Goal: Information Seeking & Learning: Learn about a topic

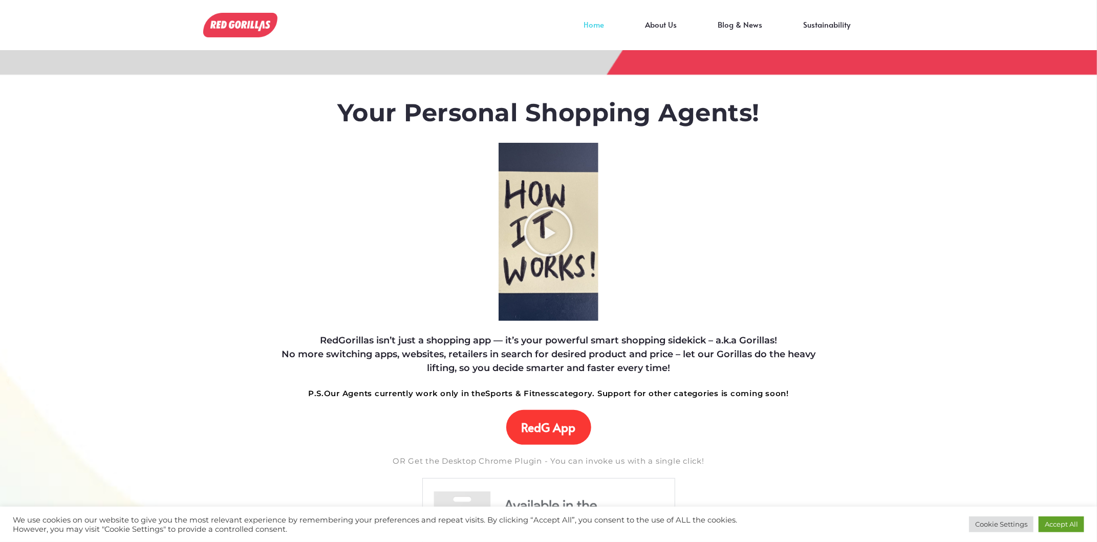
click at [816, 263] on div "Your Personal Shopping Agents! RedGorillas isn’t just a shopping app — it’s you…" at bounding box center [548, 548] width 557 height 945
click at [664, 31] on link "About Us" at bounding box center [661, 32] width 73 height 15
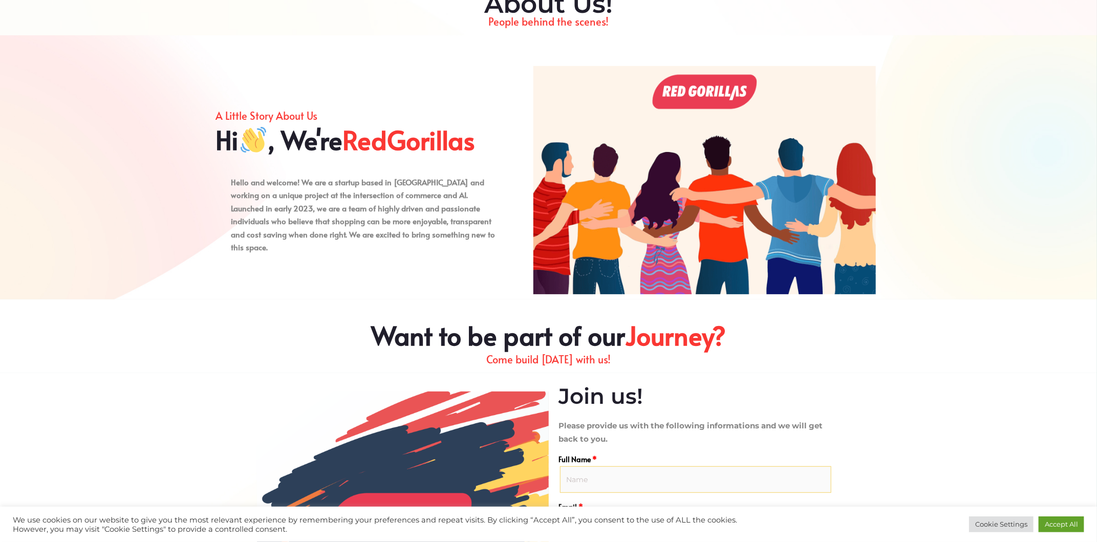
scroll to position [170, 0]
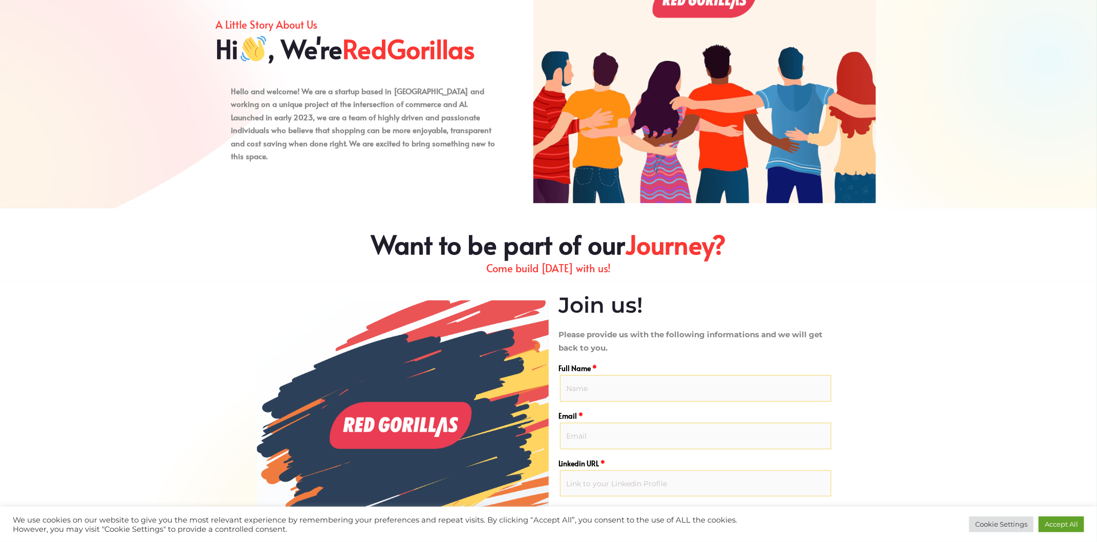
click at [766, 129] on img at bounding box center [704, 89] width 342 height 228
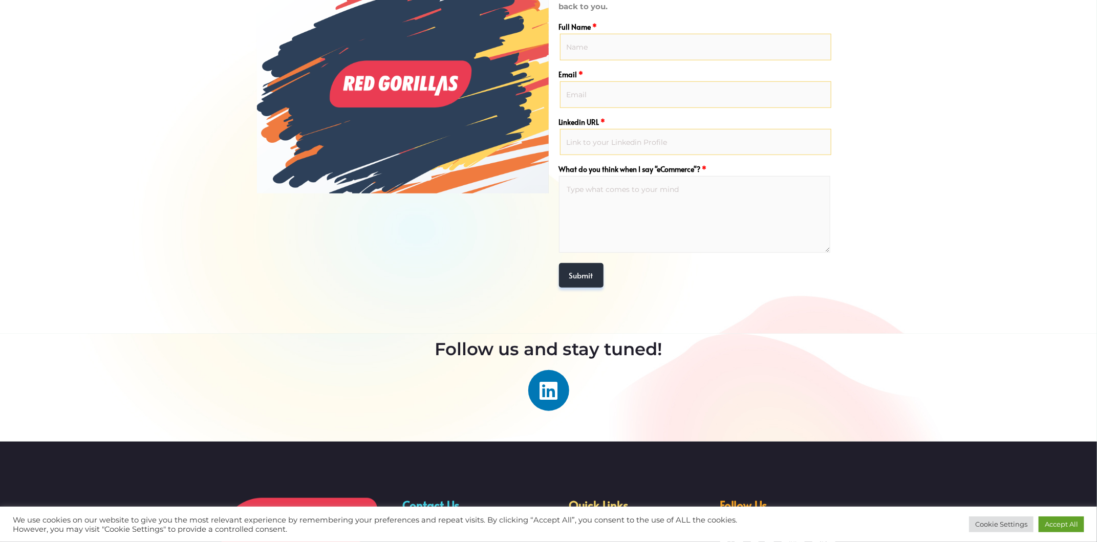
scroll to position [652, 0]
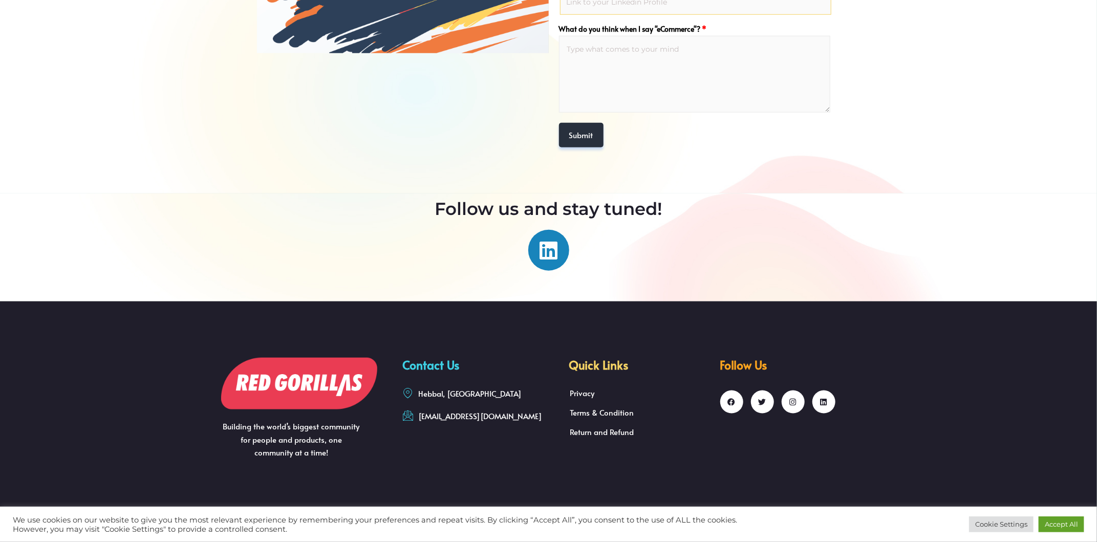
click at [539, 250] on icon at bounding box center [548, 250] width 20 height 20
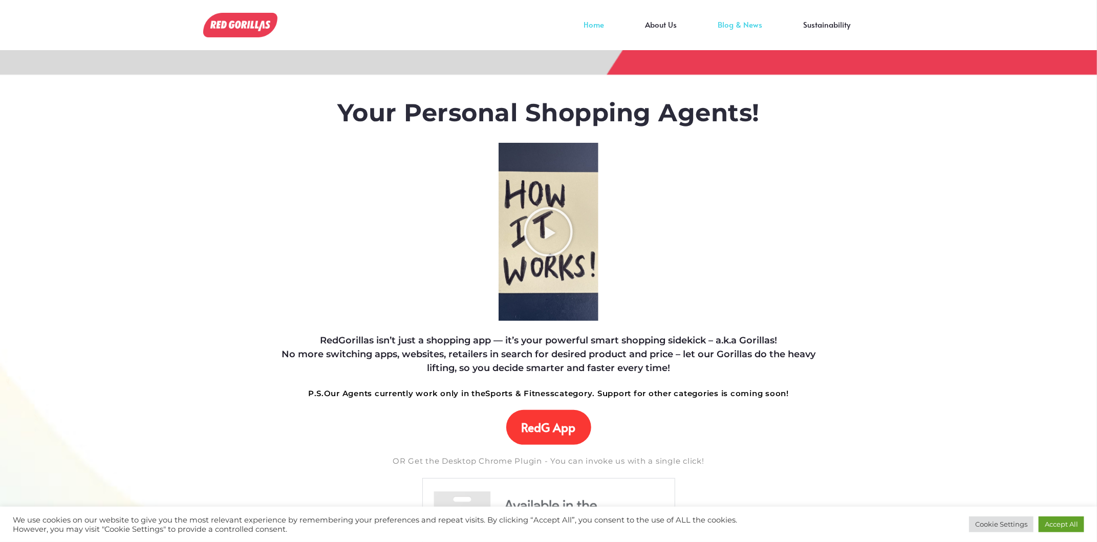
click at [751, 25] on link "Blog & News" at bounding box center [739, 32] width 85 height 15
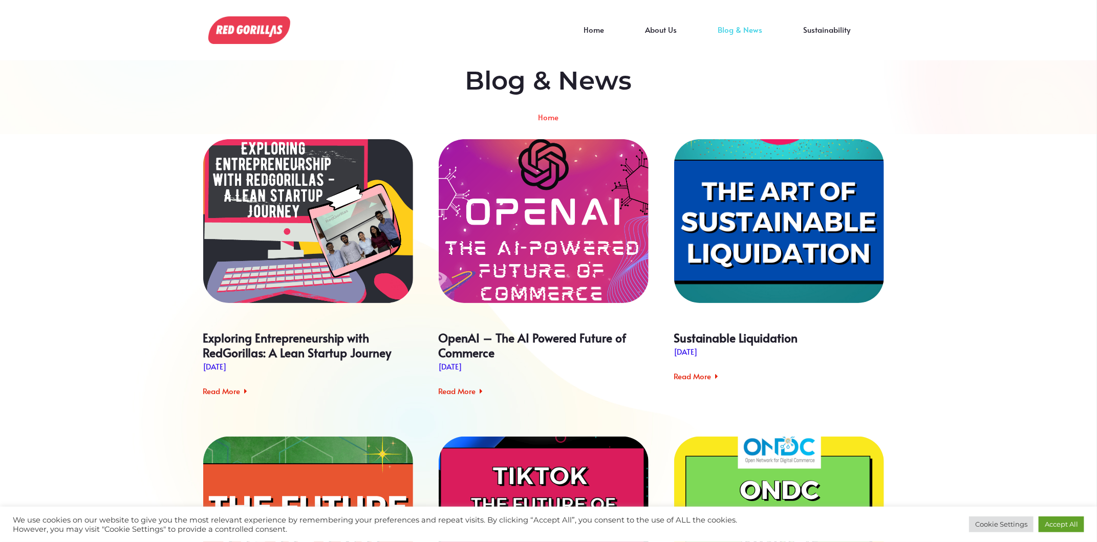
click at [832, 22] on div "Home About Us Blog & News Sustainability" at bounding box center [582, 30] width 578 height 30
click at [832, 30] on link "Sustainability" at bounding box center [827, 37] width 88 height 15
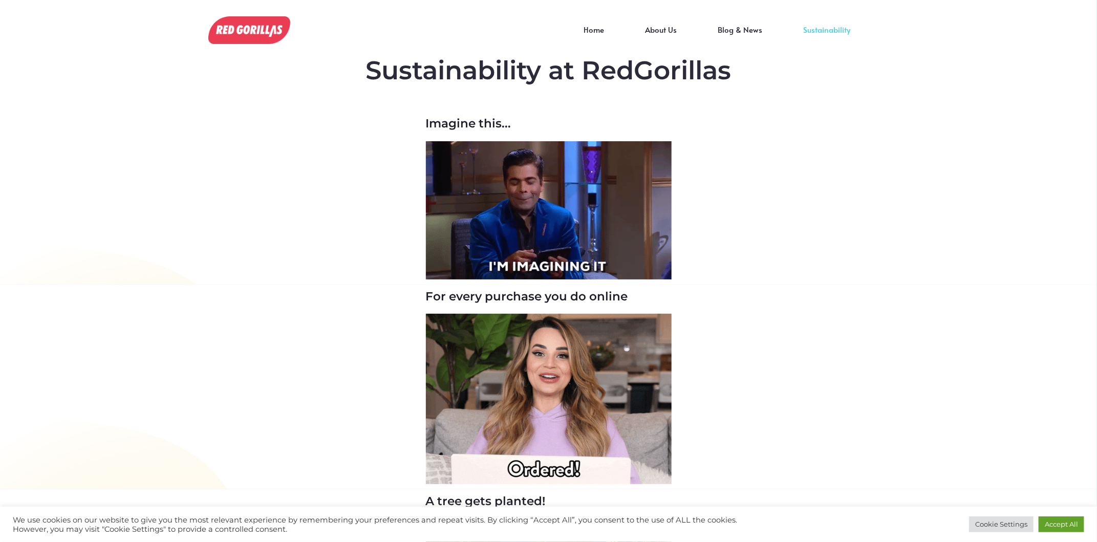
click at [588, 225] on img at bounding box center [549, 210] width 246 height 138
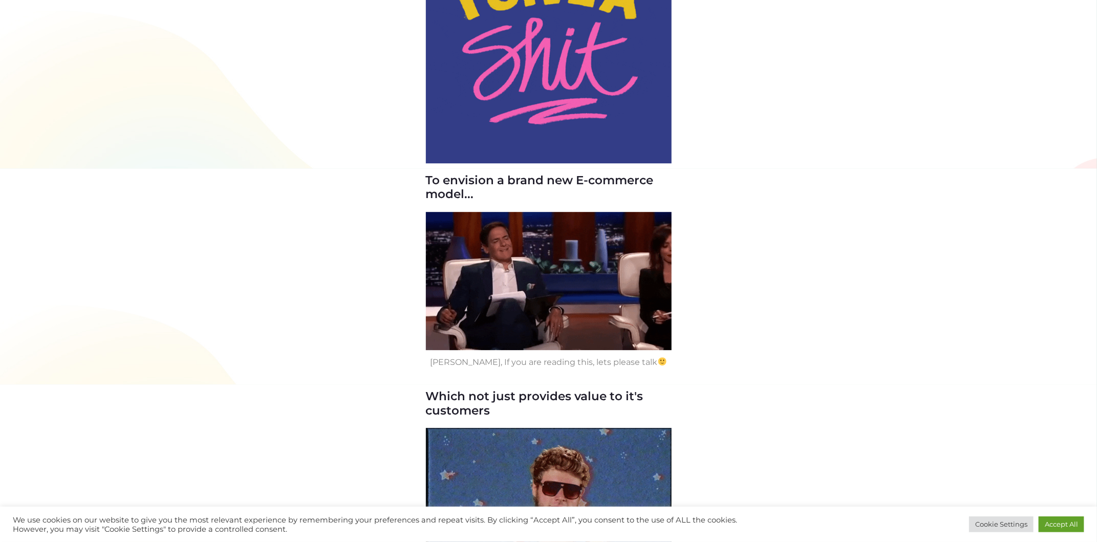
scroll to position [1791, 0]
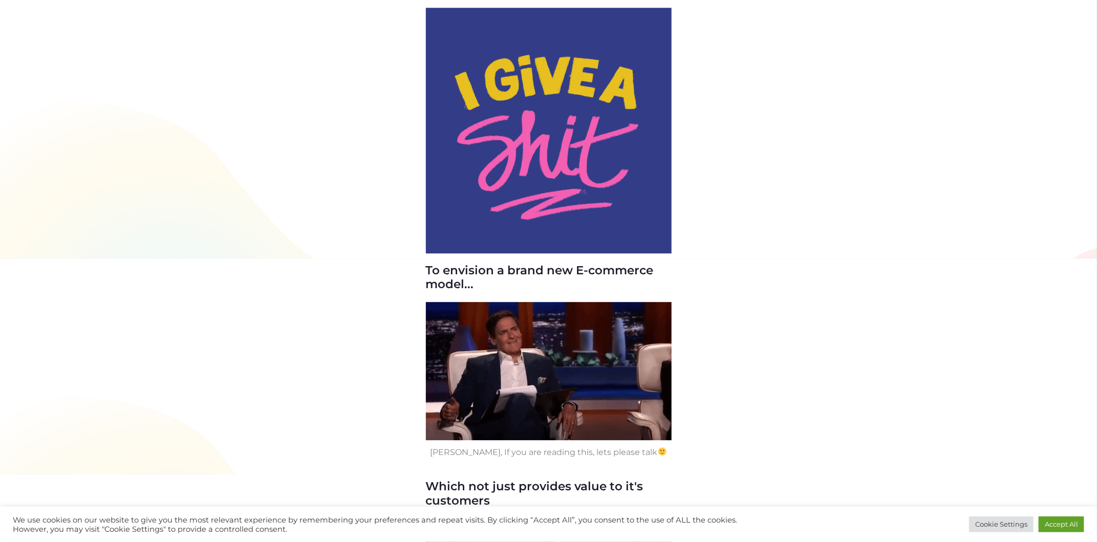
click at [580, 161] on img at bounding box center [549, 131] width 246 height 246
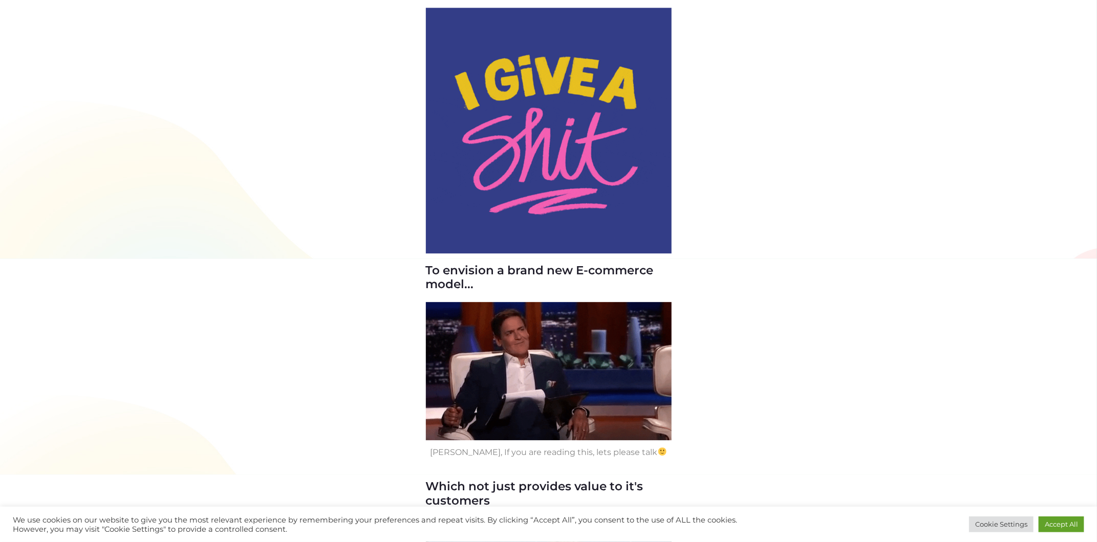
click at [580, 161] on img at bounding box center [549, 131] width 246 height 246
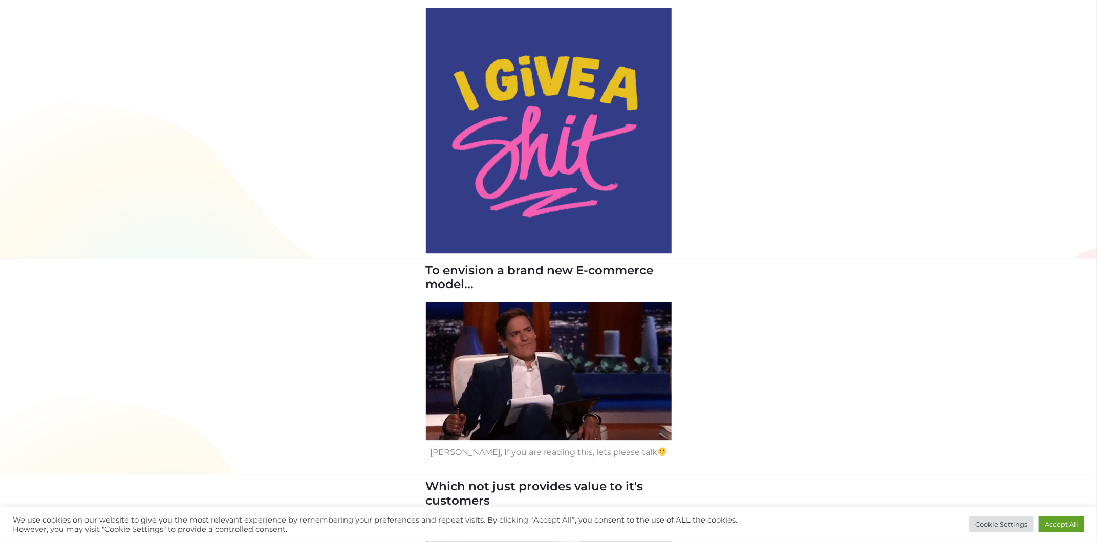
click at [580, 161] on img at bounding box center [549, 131] width 246 height 246
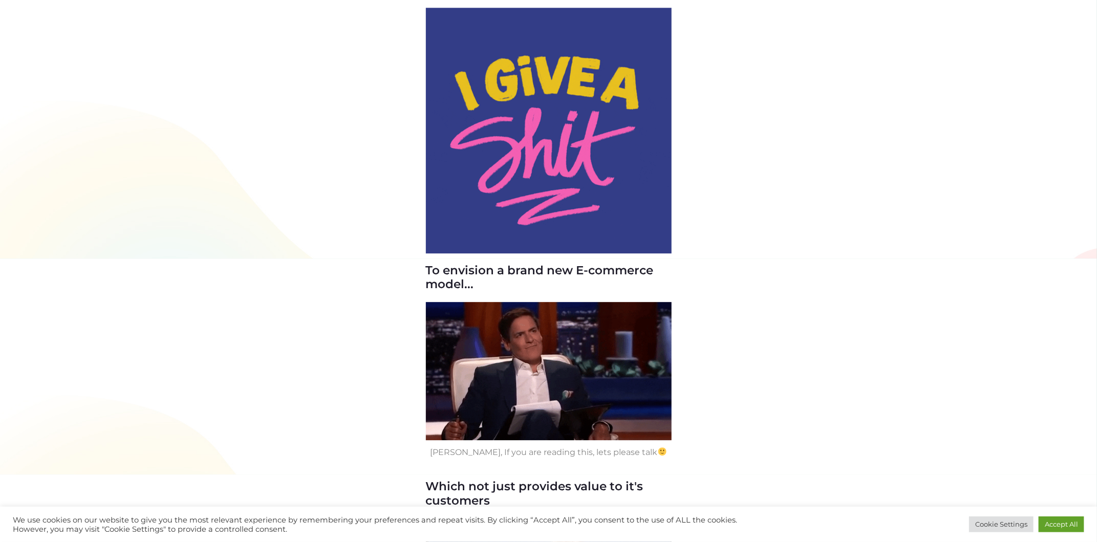
click at [536, 272] on h3 "To envision a brand new E-commerce model..." at bounding box center [549, 278] width 246 height 28
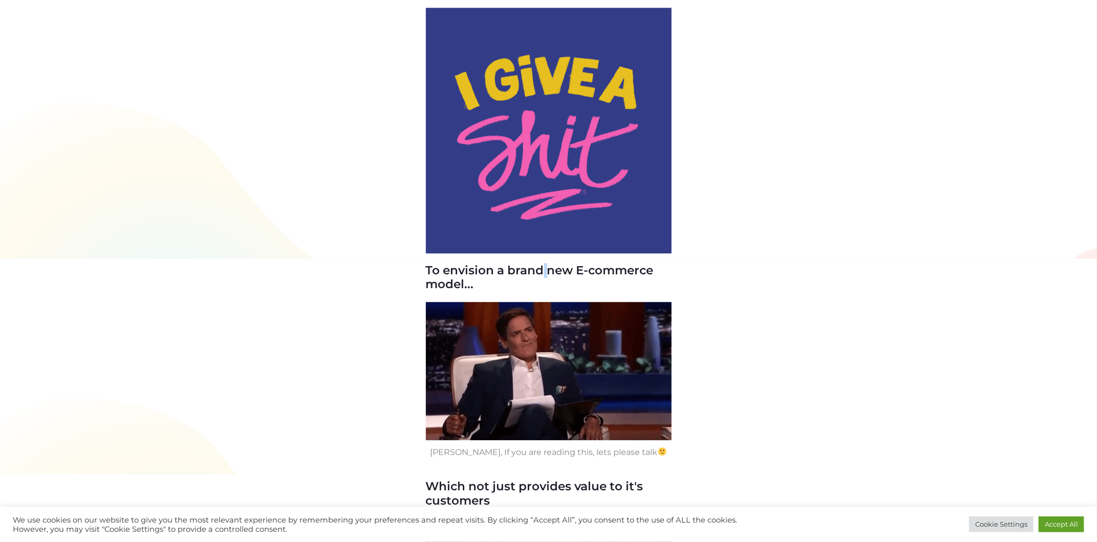
drag, startPoint x: 536, startPoint y: 272, endPoint x: 602, endPoint y: 261, distance: 66.9
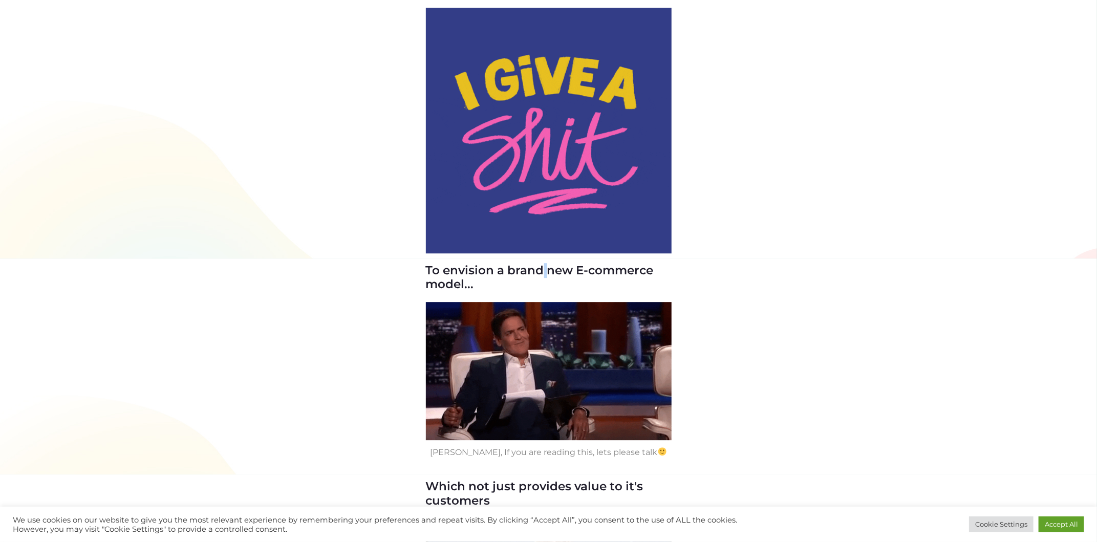
click at [545, 271] on h3 "To envision a brand new E-commerce model..." at bounding box center [549, 278] width 246 height 28
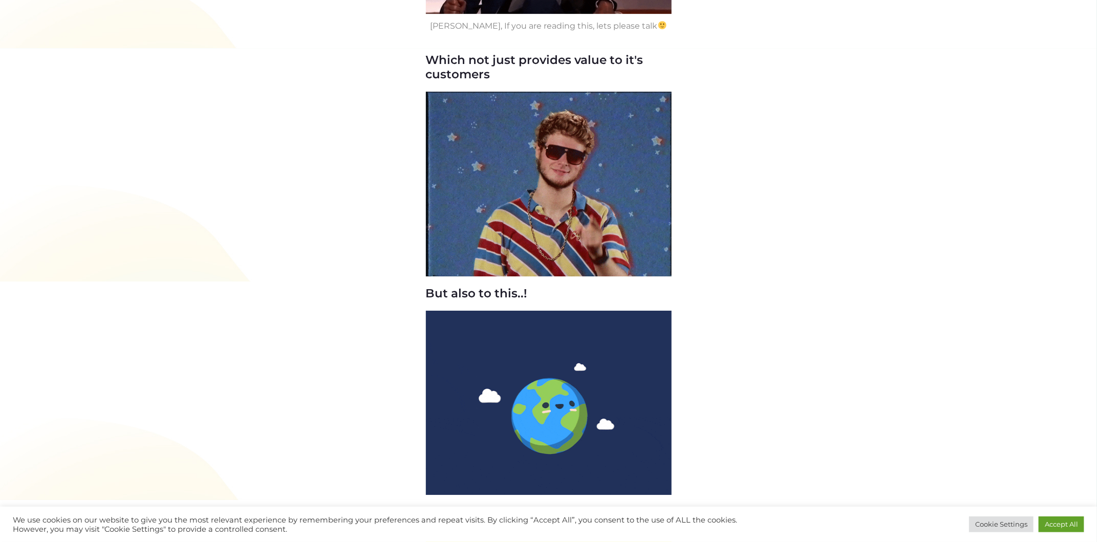
click at [758, 229] on section "Which not just provides value to it's customers" at bounding box center [548, 164] width 1097 height 233
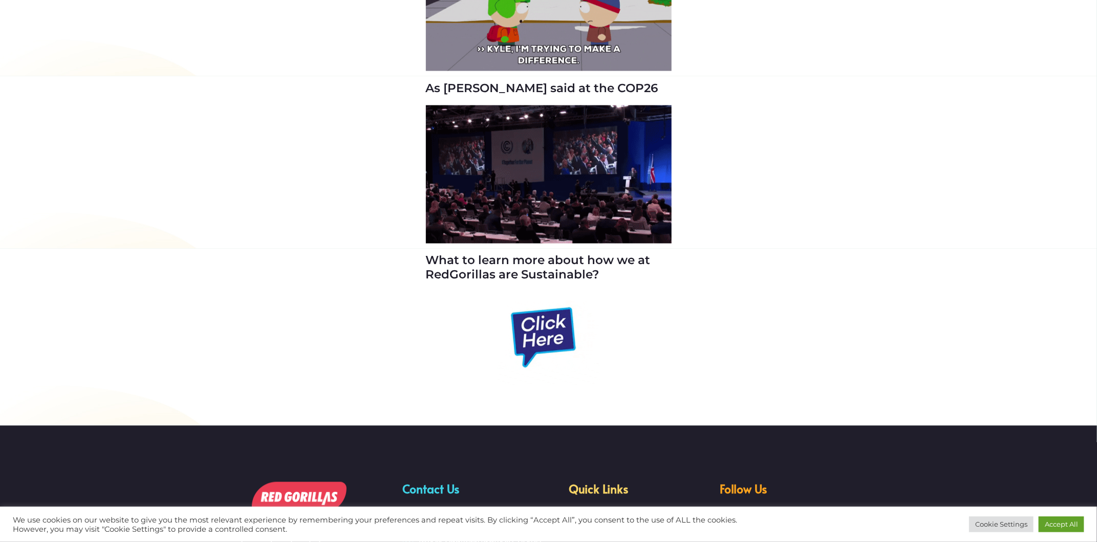
scroll to position [3667, 0]
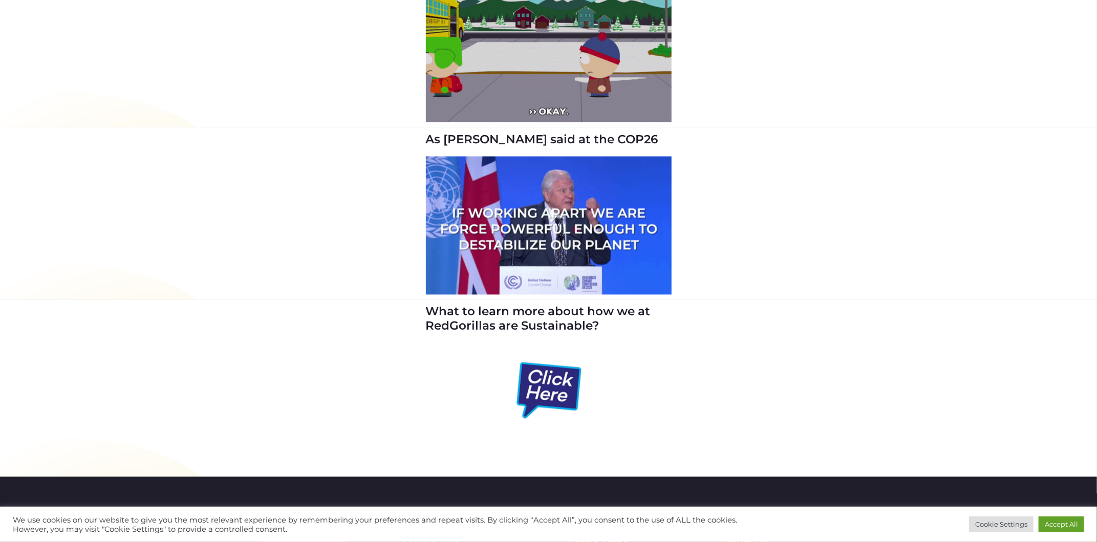
click at [545, 398] on img at bounding box center [548, 390] width 102 height 92
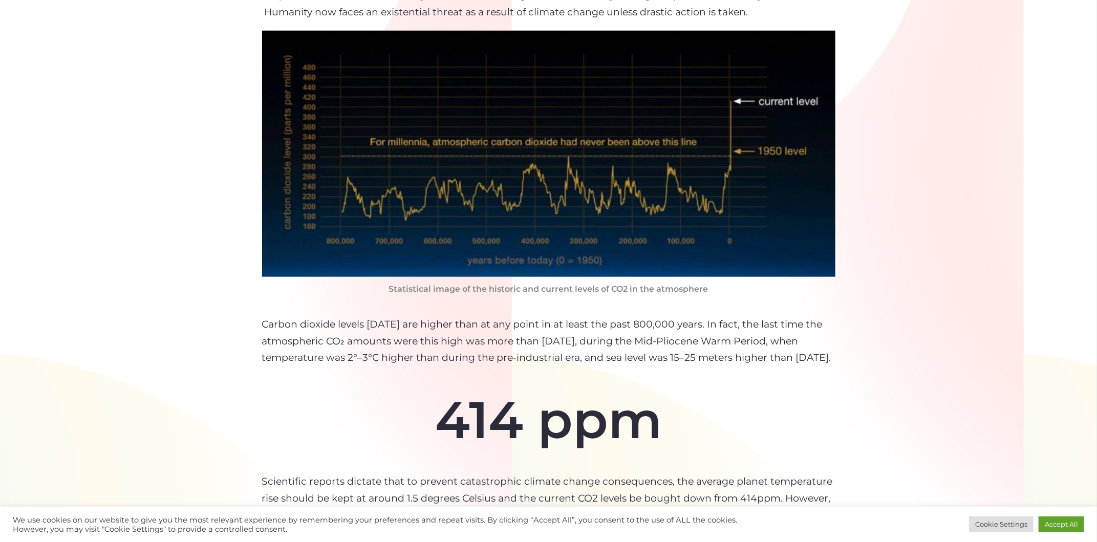
scroll to position [597, 0]
